Goal: Communication & Community: Participate in discussion

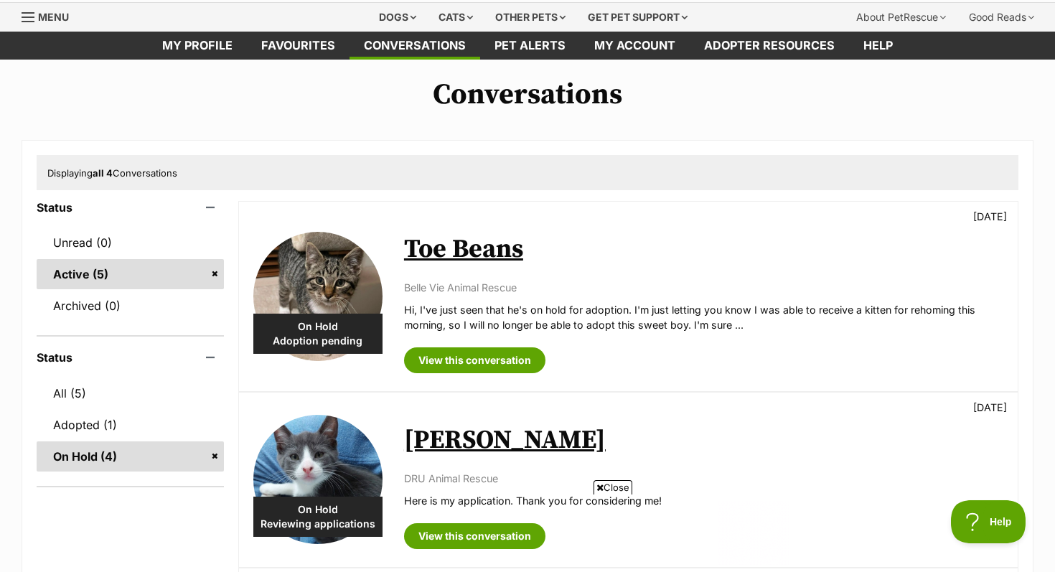
scroll to position [46, 0]
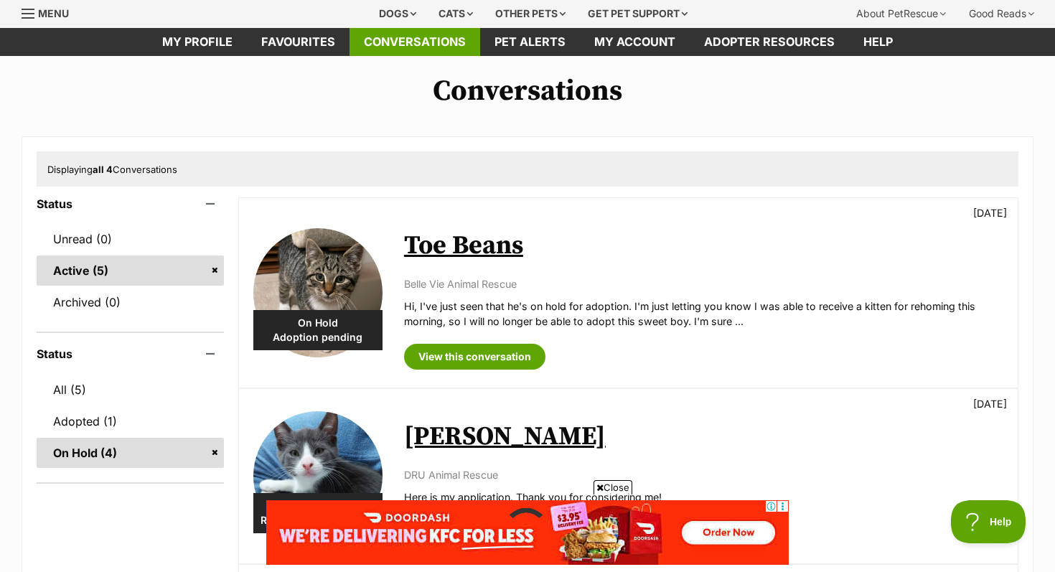
click at [434, 42] on link "Conversations" at bounding box center [414, 42] width 131 height 28
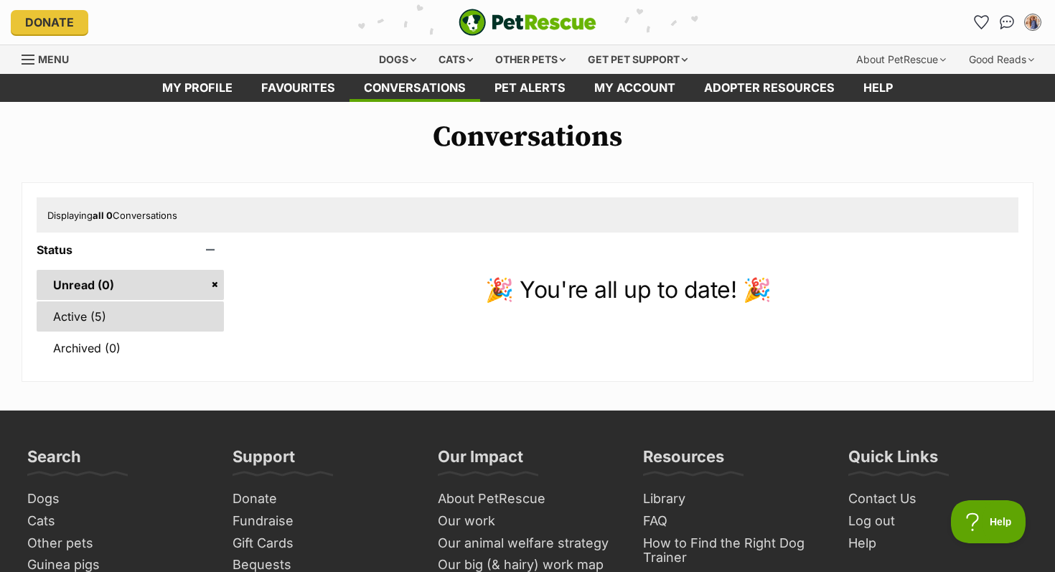
click at [133, 314] on link "Active (5)" at bounding box center [130, 316] width 187 height 30
